Goal: Find specific fact: Find specific fact

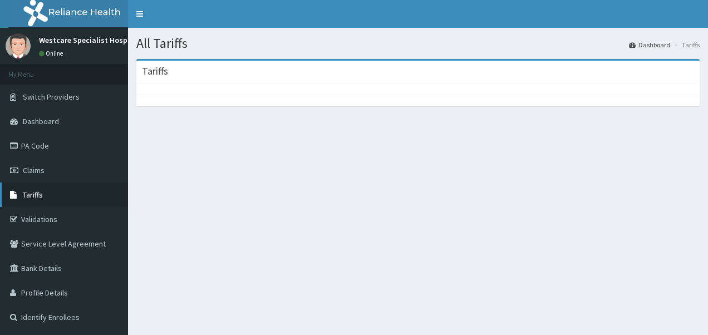
click at [42, 191] on link "Tariffs" at bounding box center [64, 194] width 128 height 24
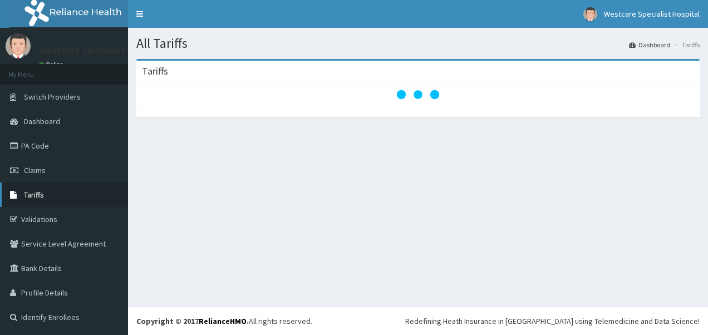
click at [43, 193] on link "Tariffs" at bounding box center [64, 194] width 128 height 24
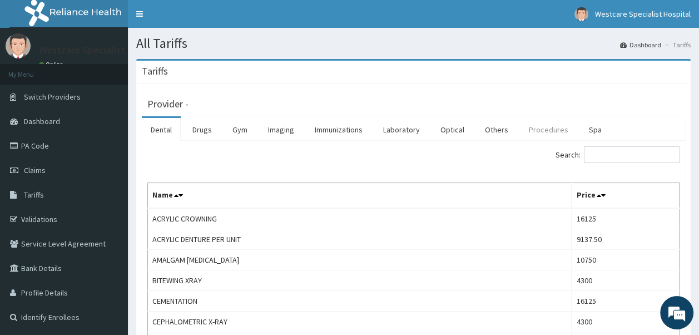
click at [538, 131] on link "Procedures" at bounding box center [548, 129] width 57 height 23
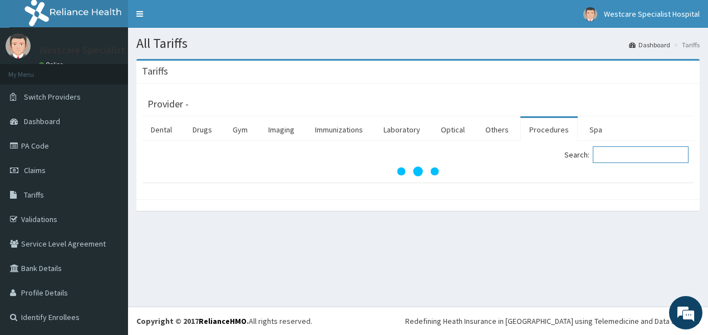
click at [610, 153] on input "Search:" at bounding box center [640, 154] width 96 height 17
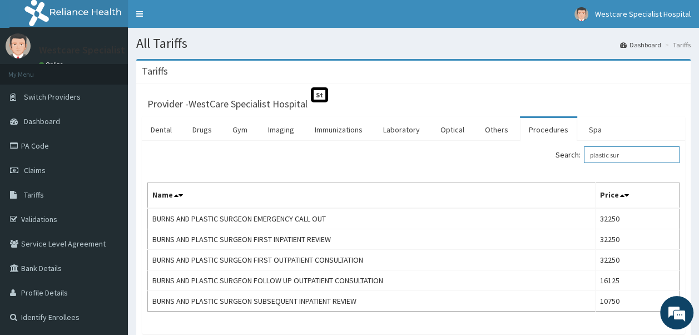
type input "plastic sur"
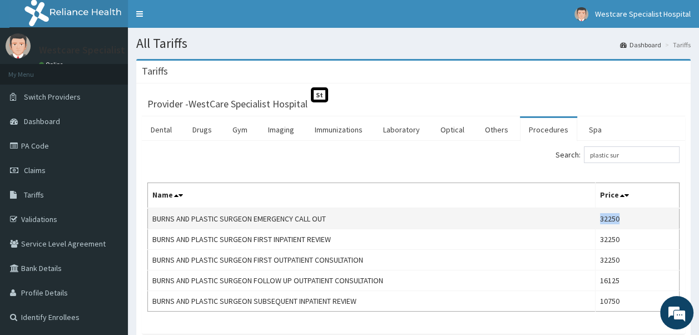
drag, startPoint x: 605, startPoint y: 219, endPoint x: 625, endPoint y: 219, distance: 20.0
click at [625, 219] on td "32250" at bounding box center [638, 218] width 84 height 21
copy td "32250"
